Goal: Find specific page/section: Find specific page/section

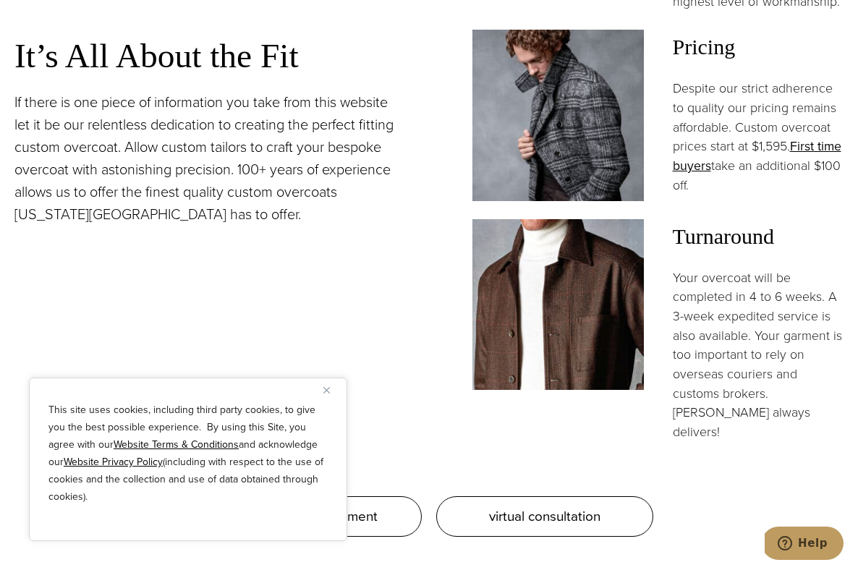
scroll to position [1372, 0]
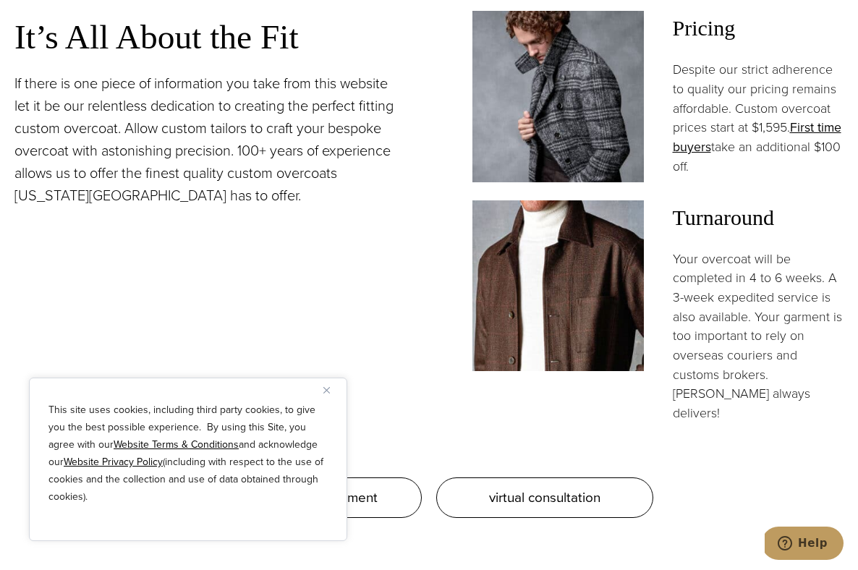
click at [330, 391] on button "Close" at bounding box center [331, 389] width 17 height 17
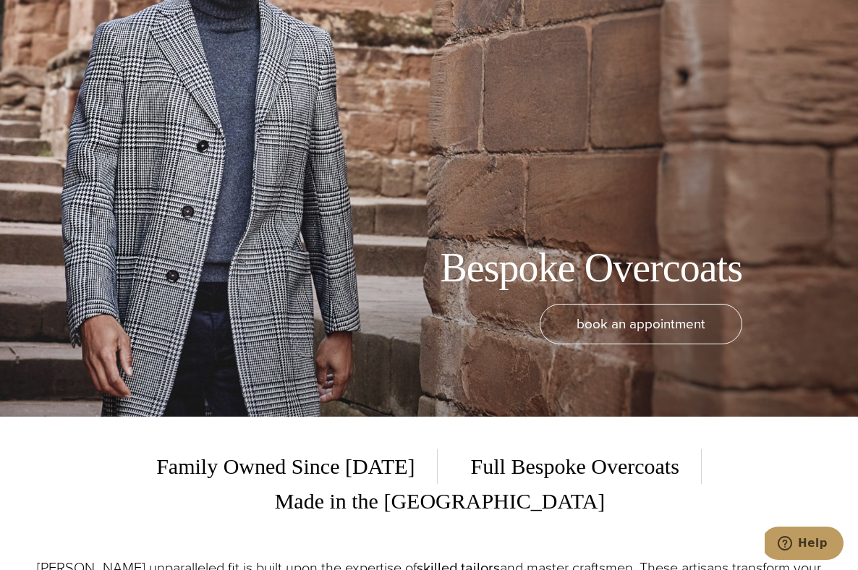
scroll to position [147, 0]
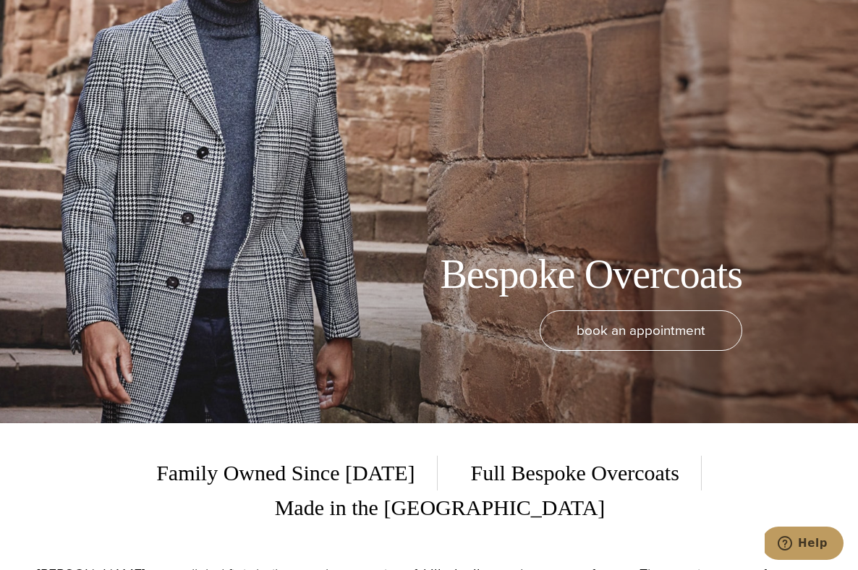
click at [449, 468] on span "Full Bespoke Overcoats" at bounding box center [575, 473] width 252 height 35
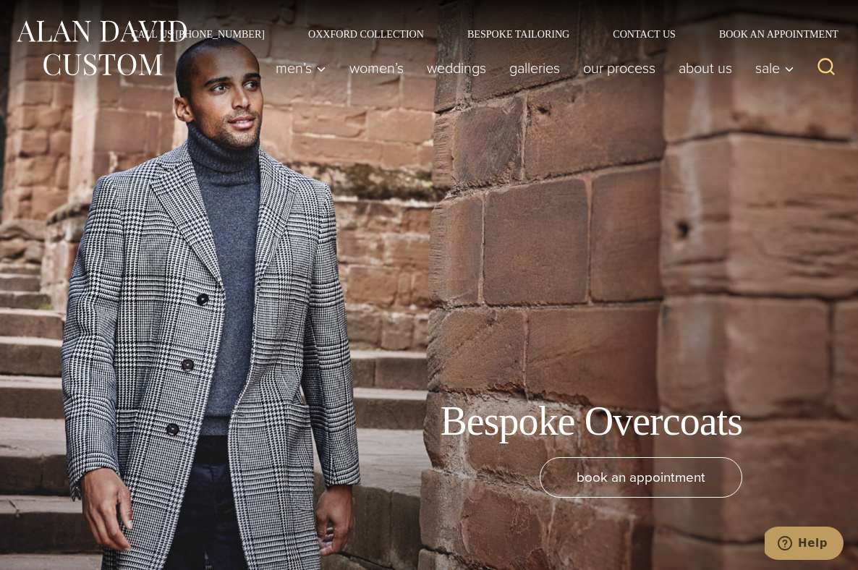
scroll to position [0, 0]
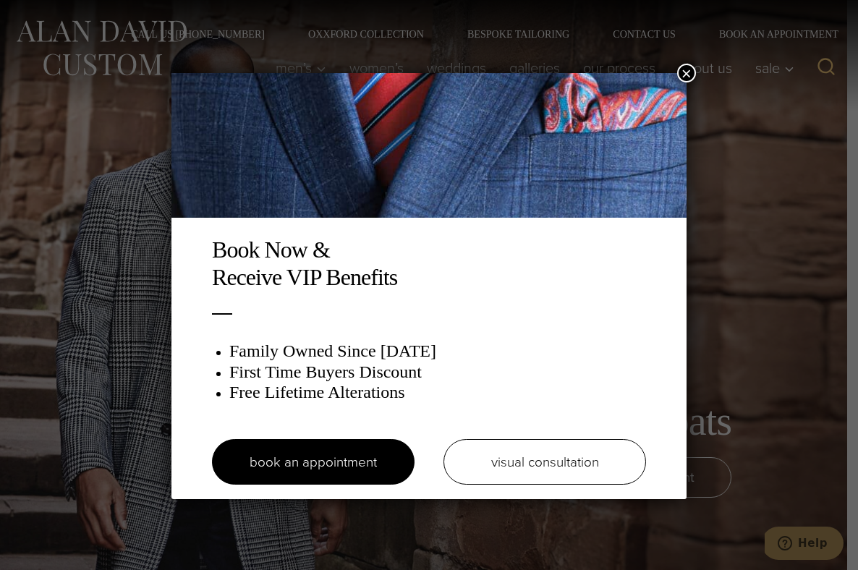
click at [677, 75] on button "×" at bounding box center [686, 73] width 19 height 19
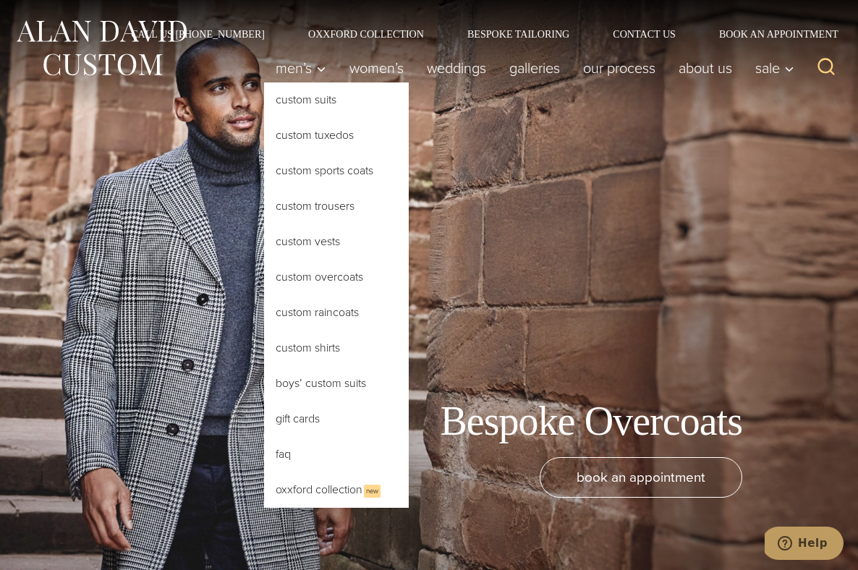
click at [289, 277] on link "Custom Overcoats" at bounding box center [336, 277] width 145 height 35
click at [307, 275] on link "Custom Overcoats" at bounding box center [336, 277] width 145 height 35
